Goal: Check status: Check status

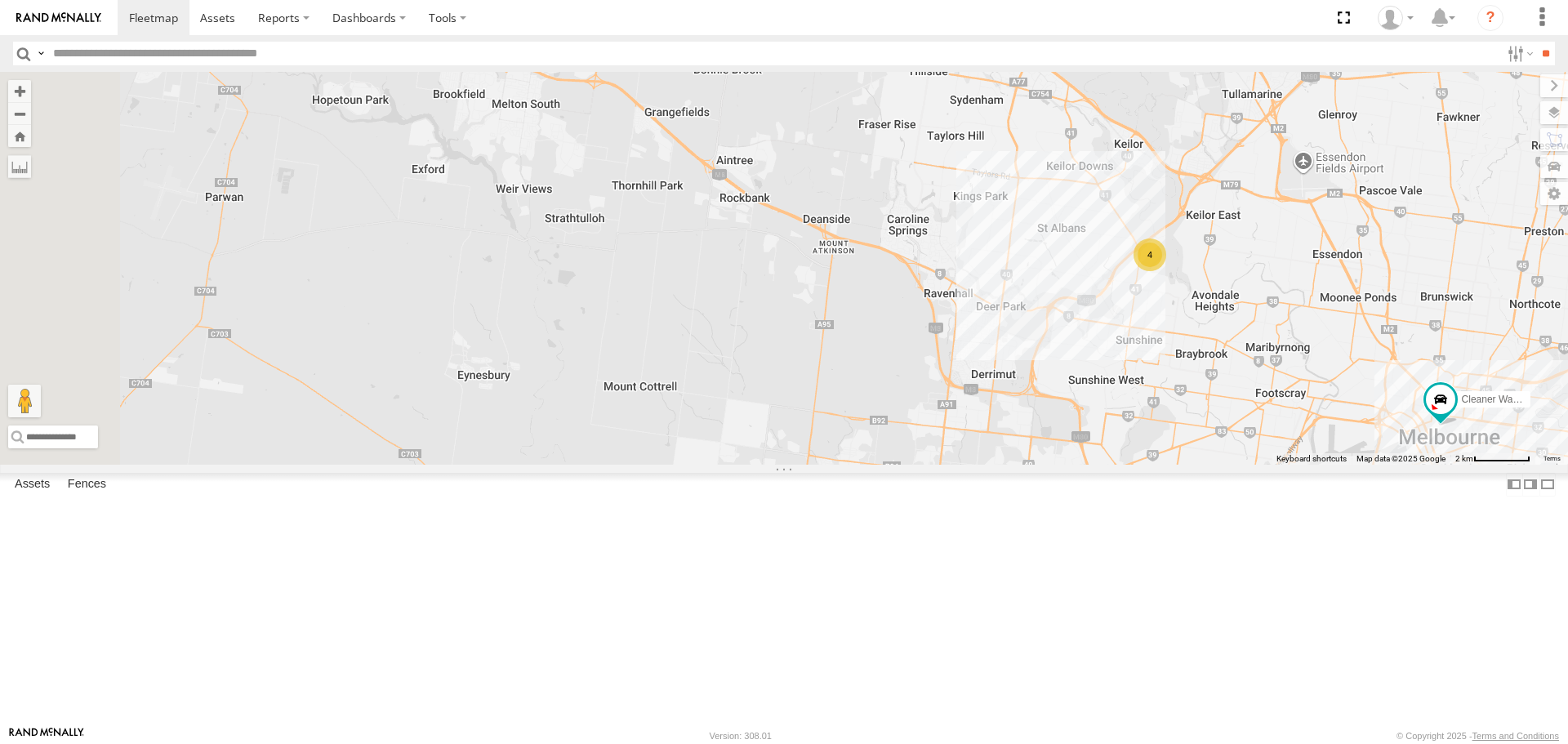
drag, startPoint x: 872, startPoint y: 404, endPoint x: 1293, endPoint y: 591, distance: 460.7
click at [1293, 464] on div "Buggzys HiAce #1 Buggzys HiAce #2 Cleaner Wagon #1 4" at bounding box center [784, 268] width 1568 height 392
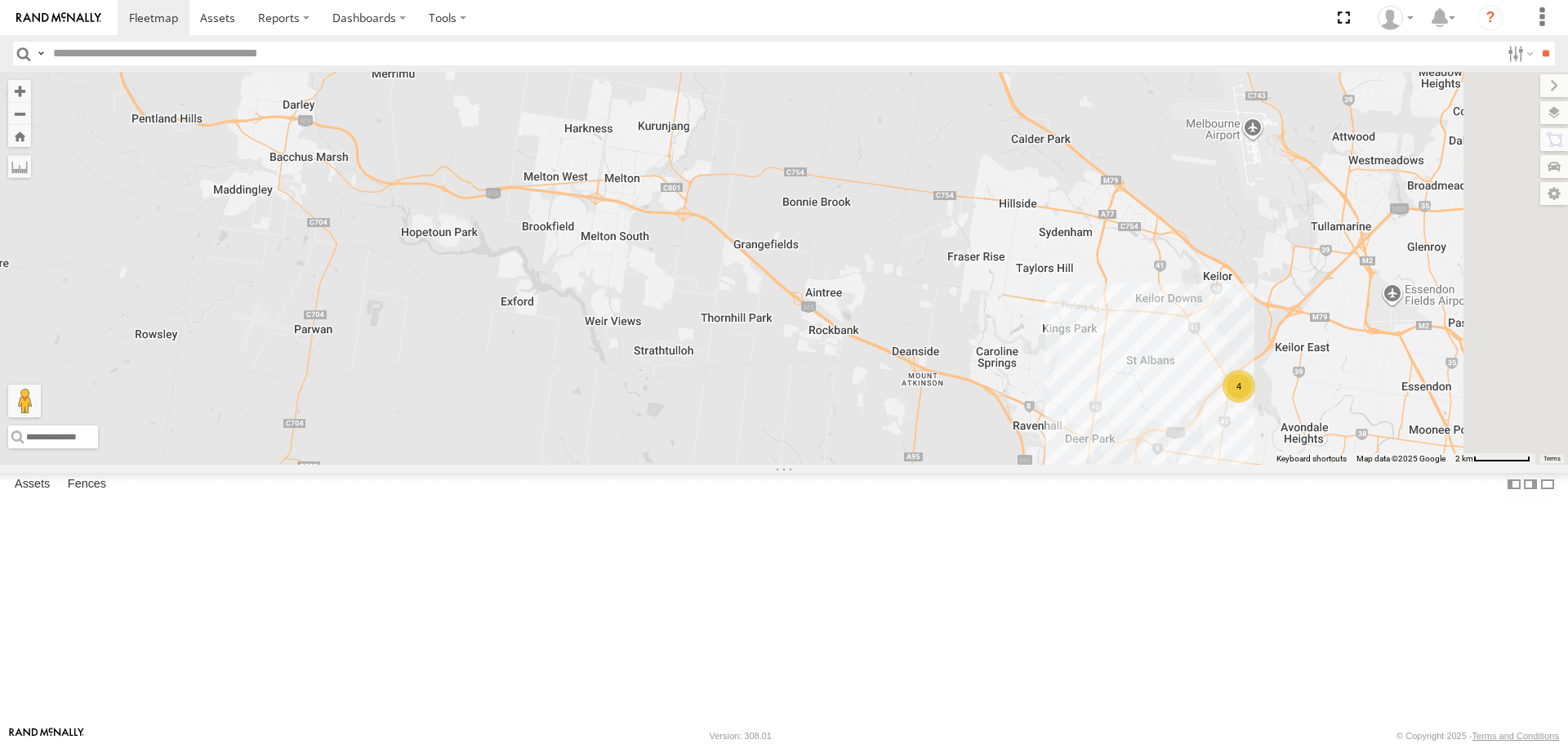
drag, startPoint x: 1265, startPoint y: 538, endPoint x: 608, endPoint y: 476, distance: 659.9
click at [608, 464] on div "Buggzys HiAce #1 Buggzys HiAce #2 Cleaner Wagon #1 4" at bounding box center [784, 268] width 1568 height 392
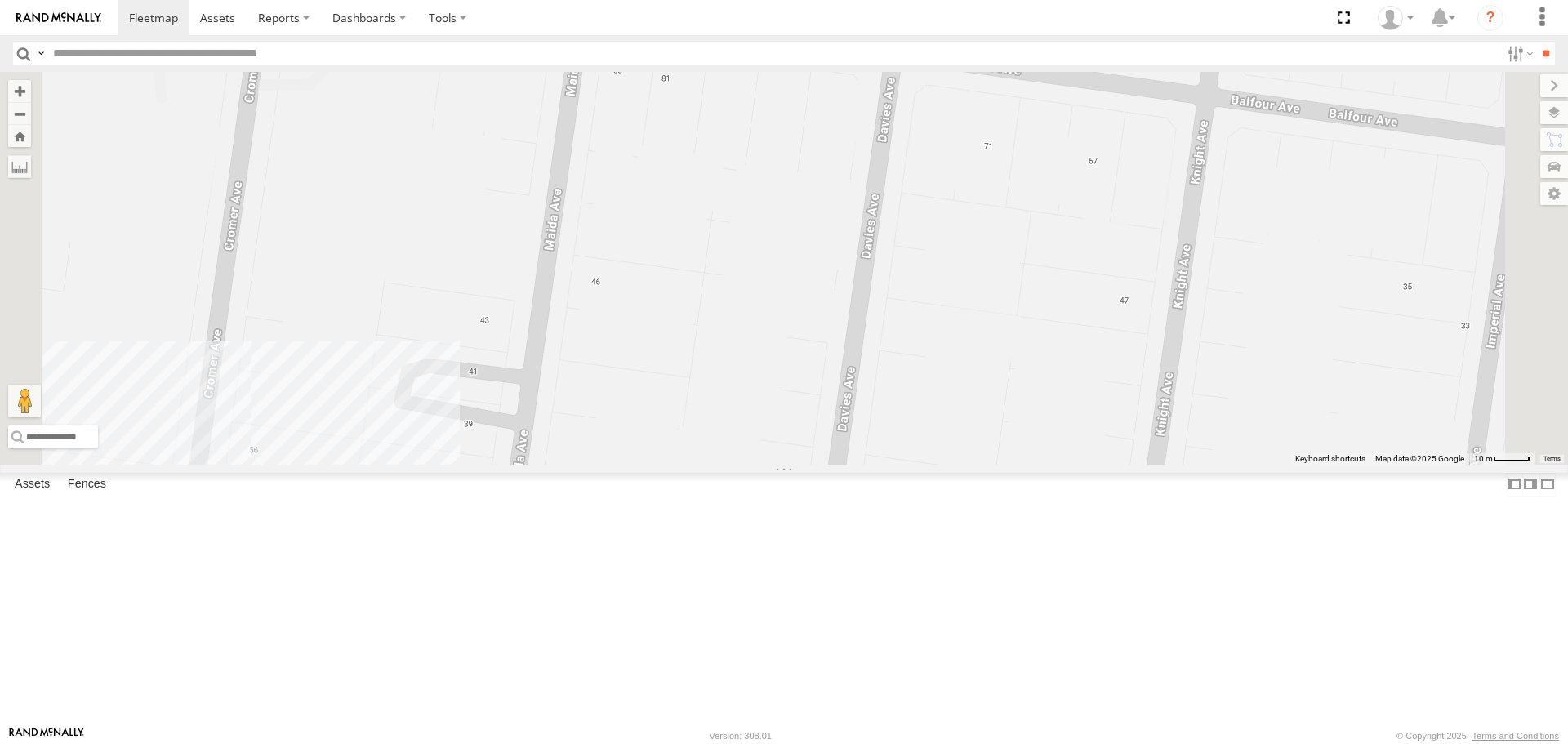
drag, startPoint x: 1242, startPoint y: 380, endPoint x: 868, endPoint y: 632, distance: 451.0
click at [868, 464] on div "Buggzys HiAce #1 Buggzys HiAce #2 Cleaner Wagon #1 Nissan Navara HiAce #1 2" at bounding box center [784, 268] width 1568 height 392
